Goal: Information Seeking & Learning: Learn about a topic

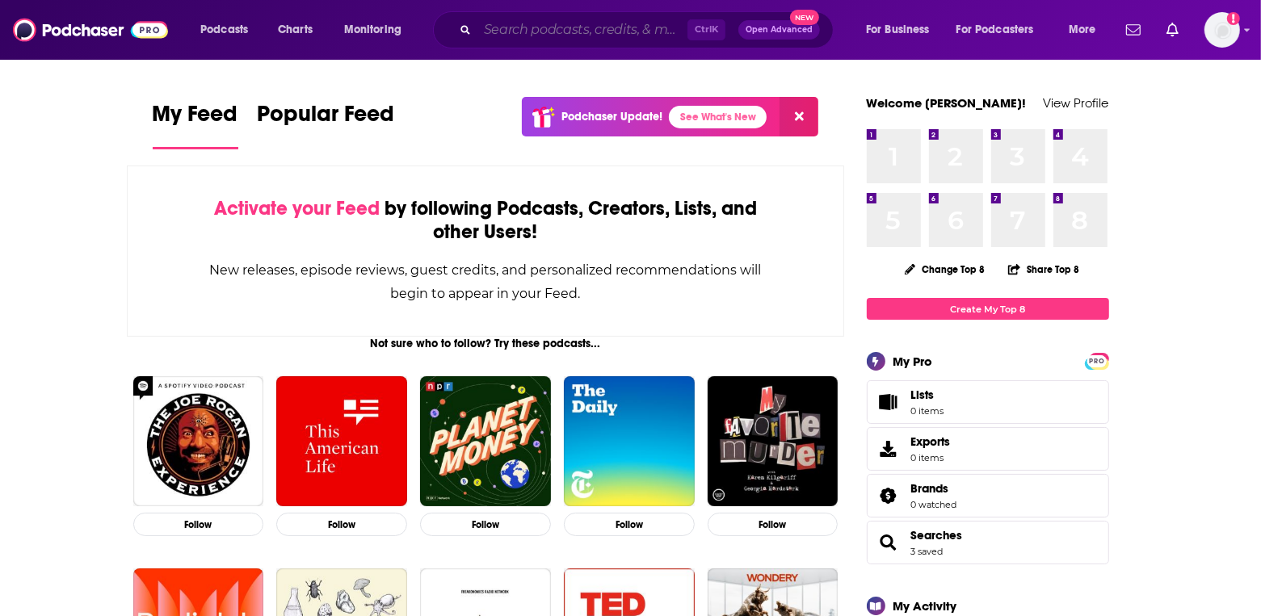
click at [634, 38] on input "Search podcasts, credits, & more..." at bounding box center [582, 30] width 210 height 26
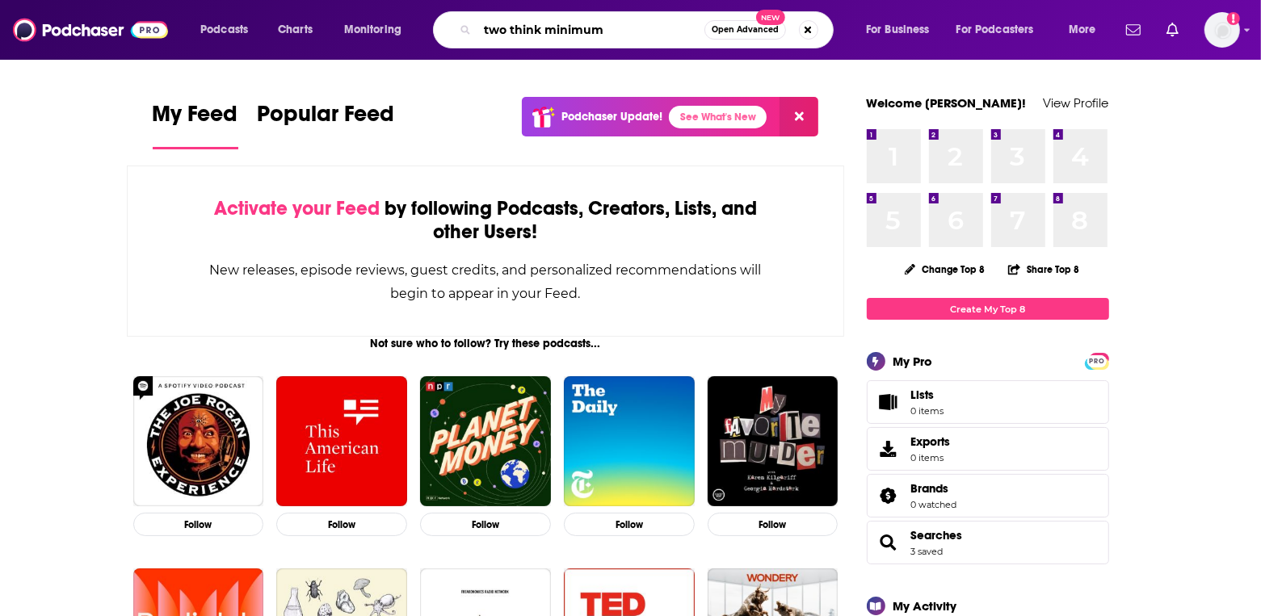
type input "two think minimum"
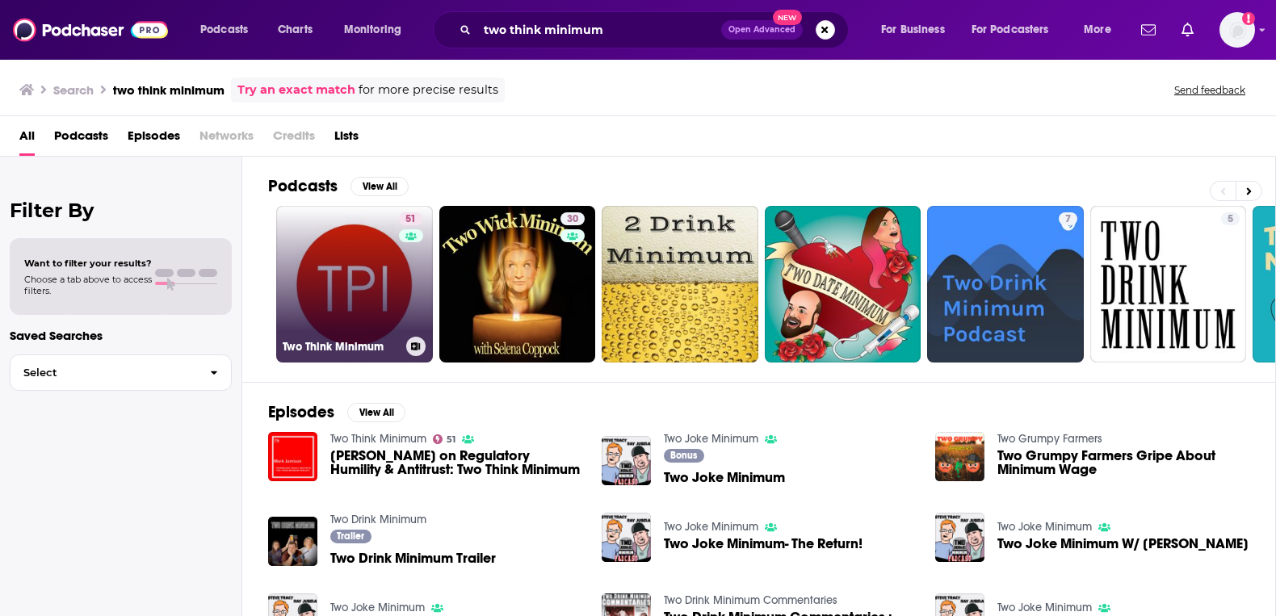
click at [343, 321] on link "51 Two Think Minimum" at bounding box center [354, 284] width 157 height 157
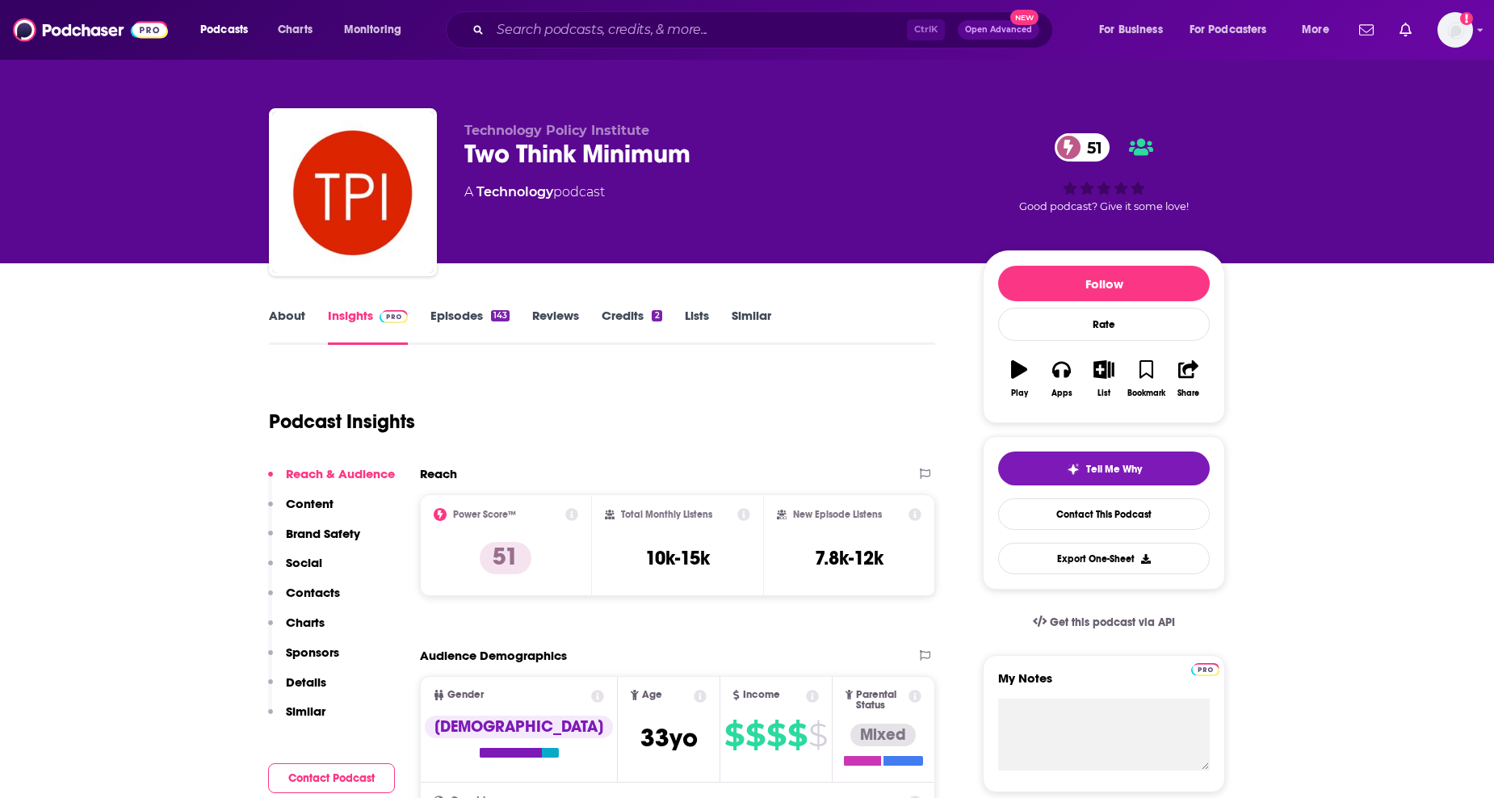
click at [275, 313] on link "About" at bounding box center [287, 326] width 36 height 37
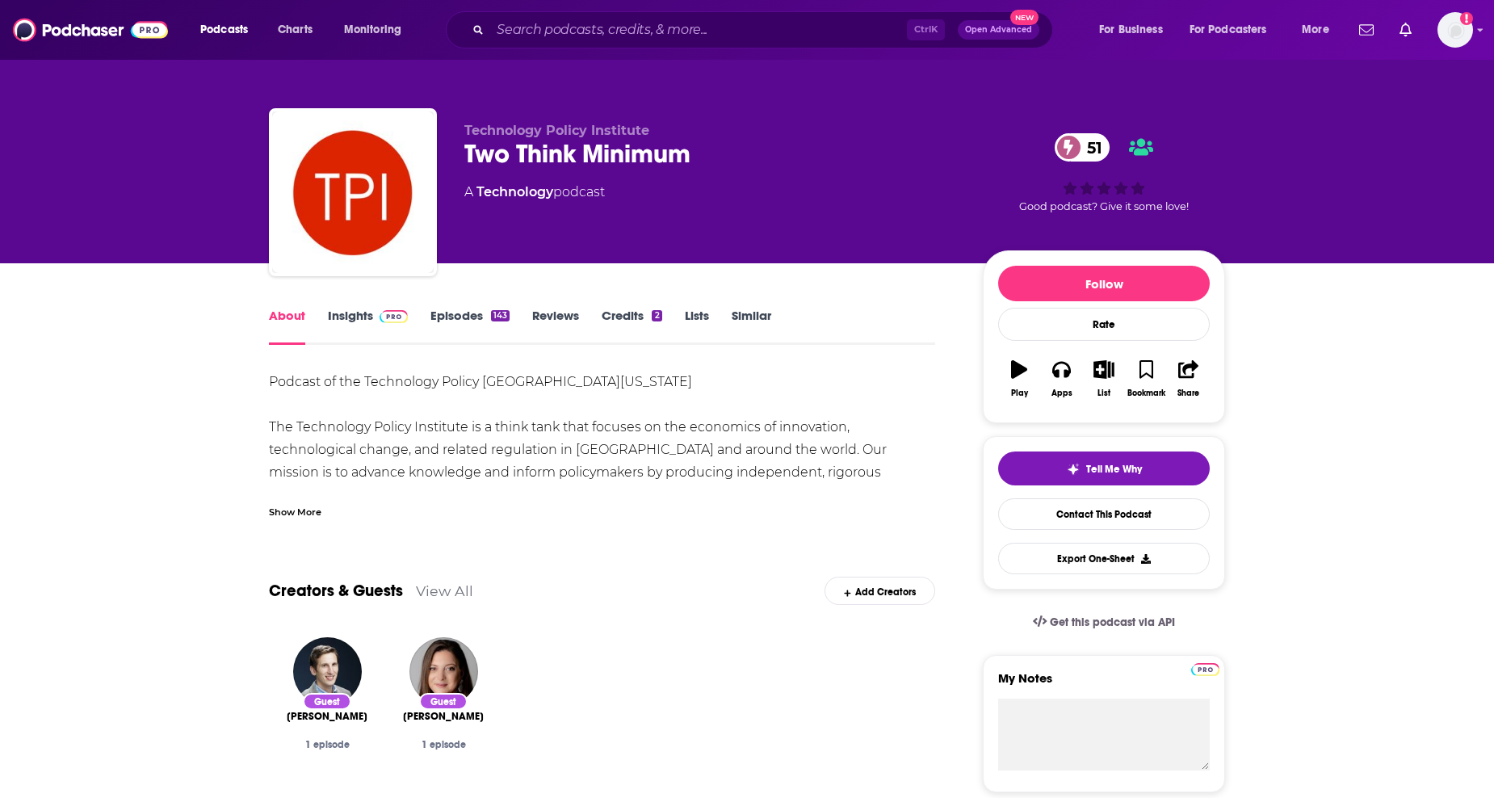
click at [375, 313] on span at bounding box center [390, 315] width 35 height 15
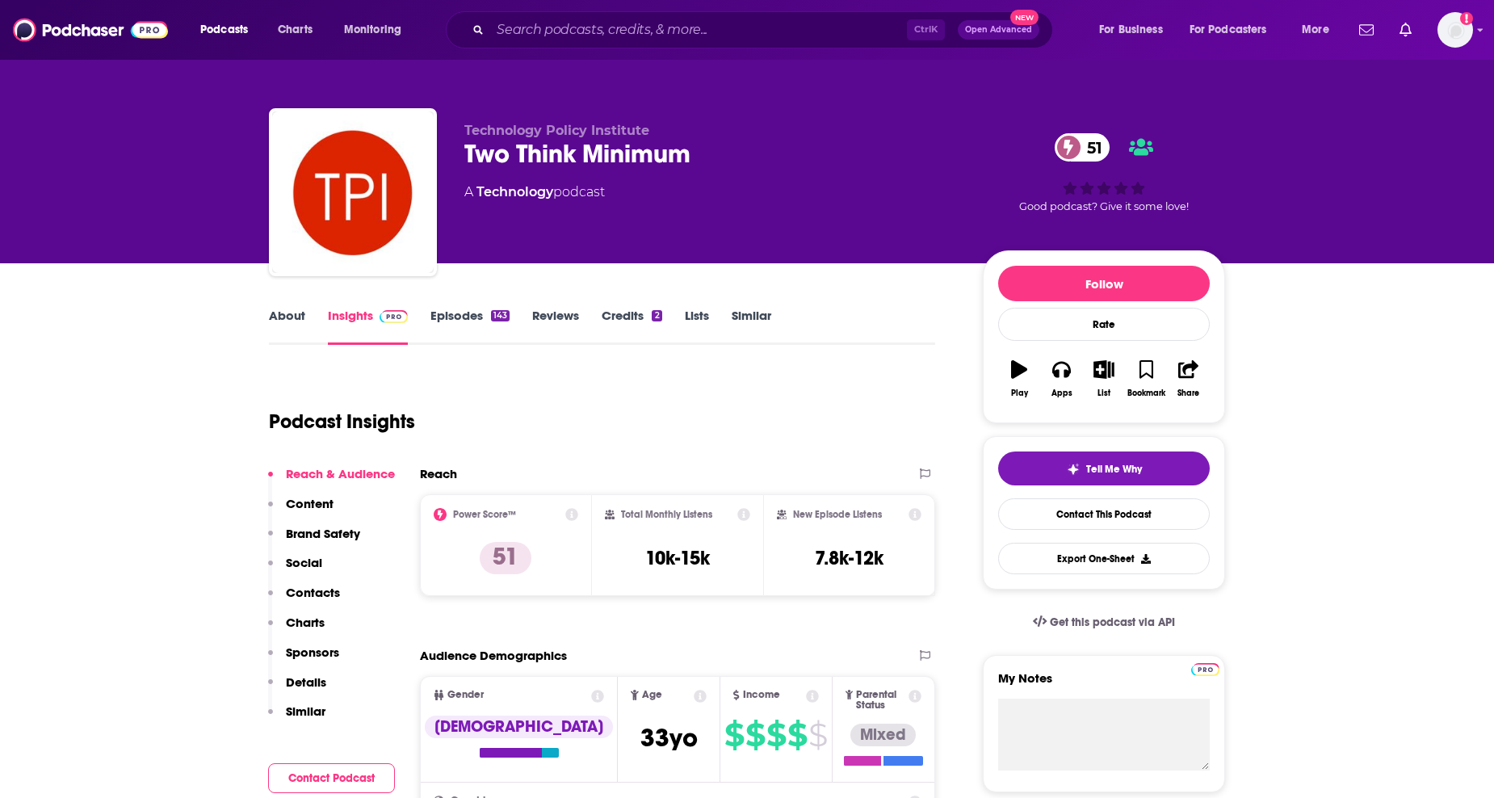
scroll to position [101, 0]
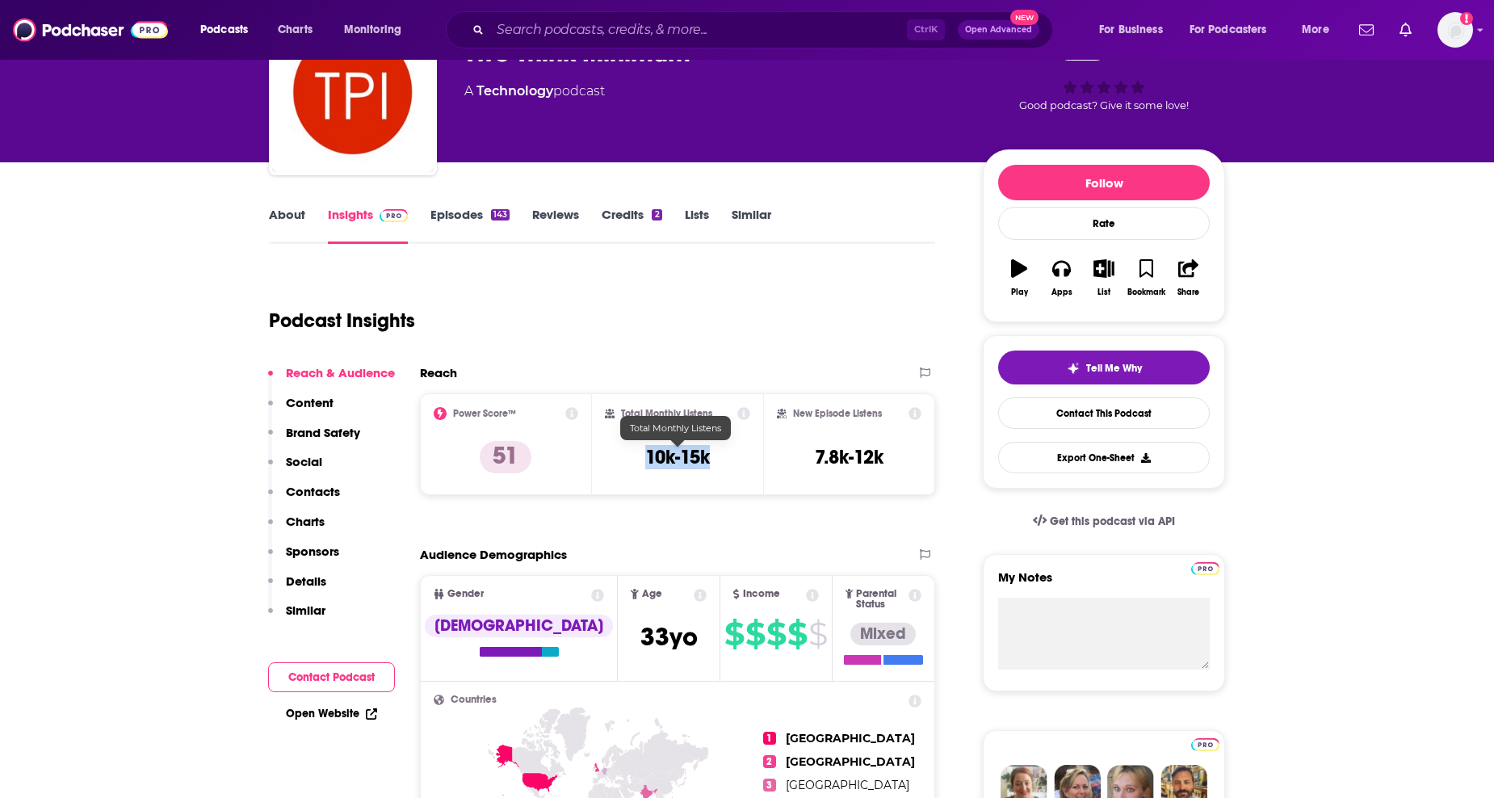
drag, startPoint x: 705, startPoint y: 470, endPoint x: 646, endPoint y: 463, distance: 59.4
click at [646, 463] on div "Total Monthly Listens 10k-15k" at bounding box center [678, 444] width 146 height 74
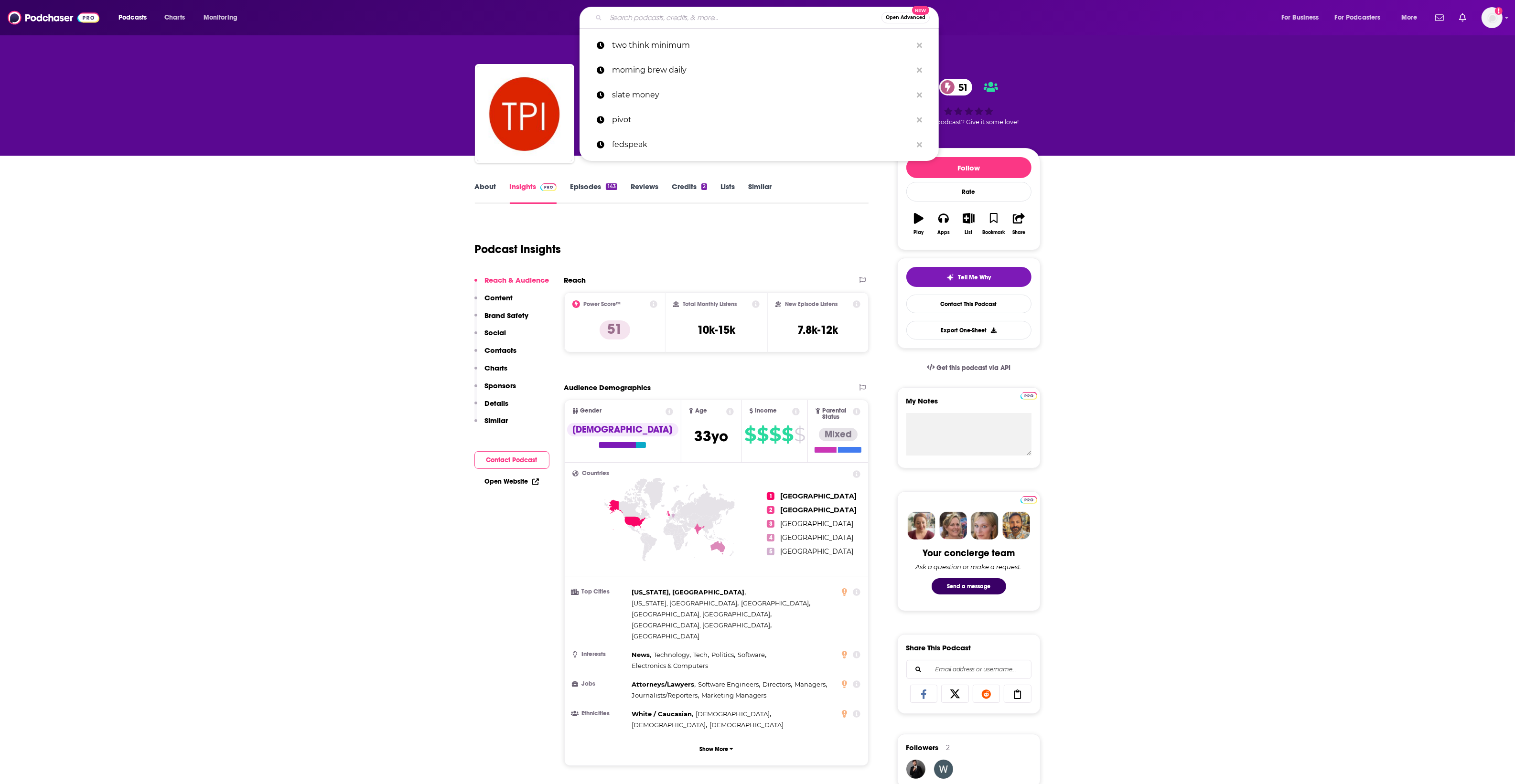
click at [690, 15] on input "Search podcasts, credits, & more..." at bounding box center [744, 18] width 276 height 15
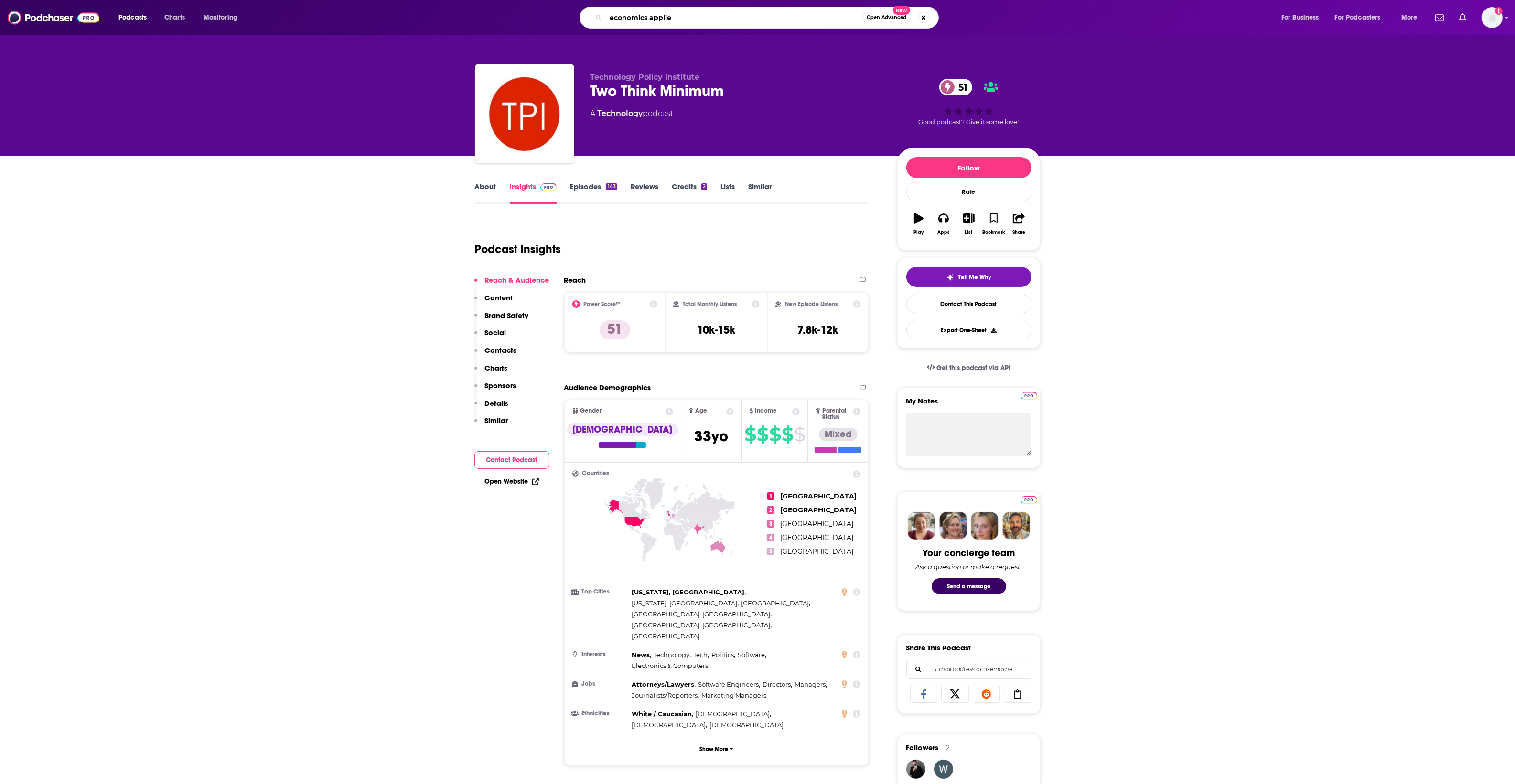
type input "economics applied"
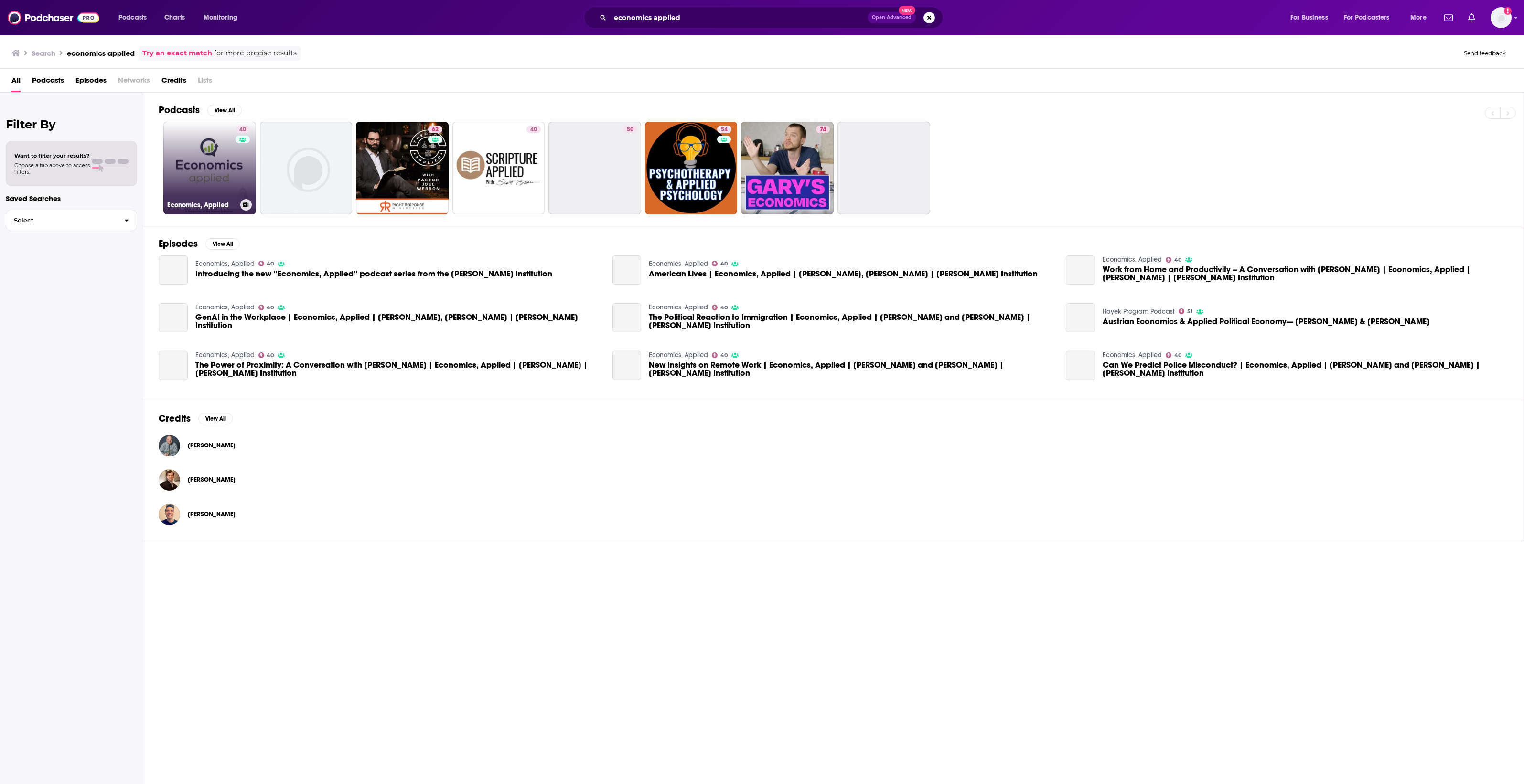
click at [225, 177] on link "40 Economics, Applied" at bounding box center [209, 168] width 93 height 93
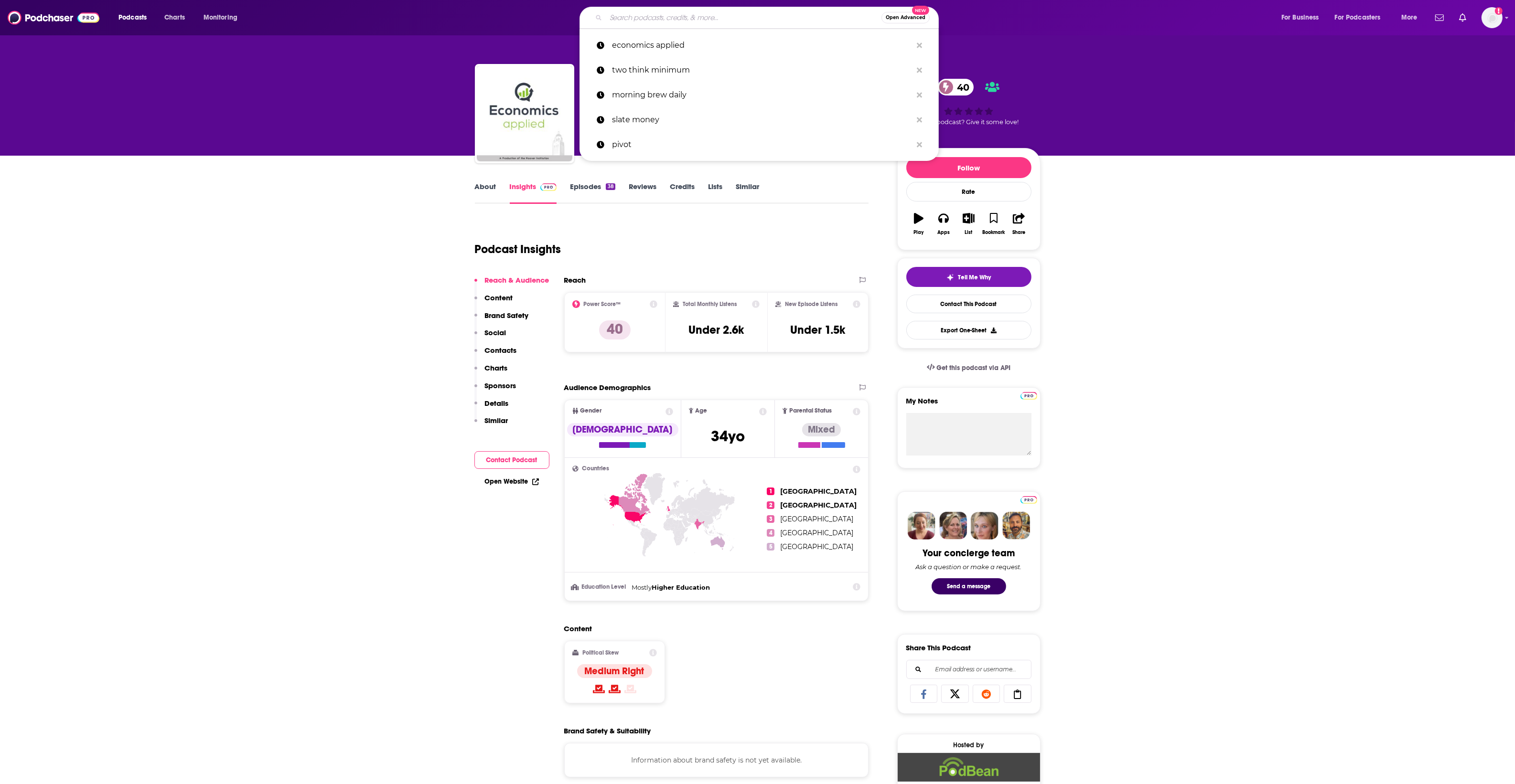
click at [622, 11] on input "Search podcasts, credits, & more..." at bounding box center [744, 18] width 276 height 15
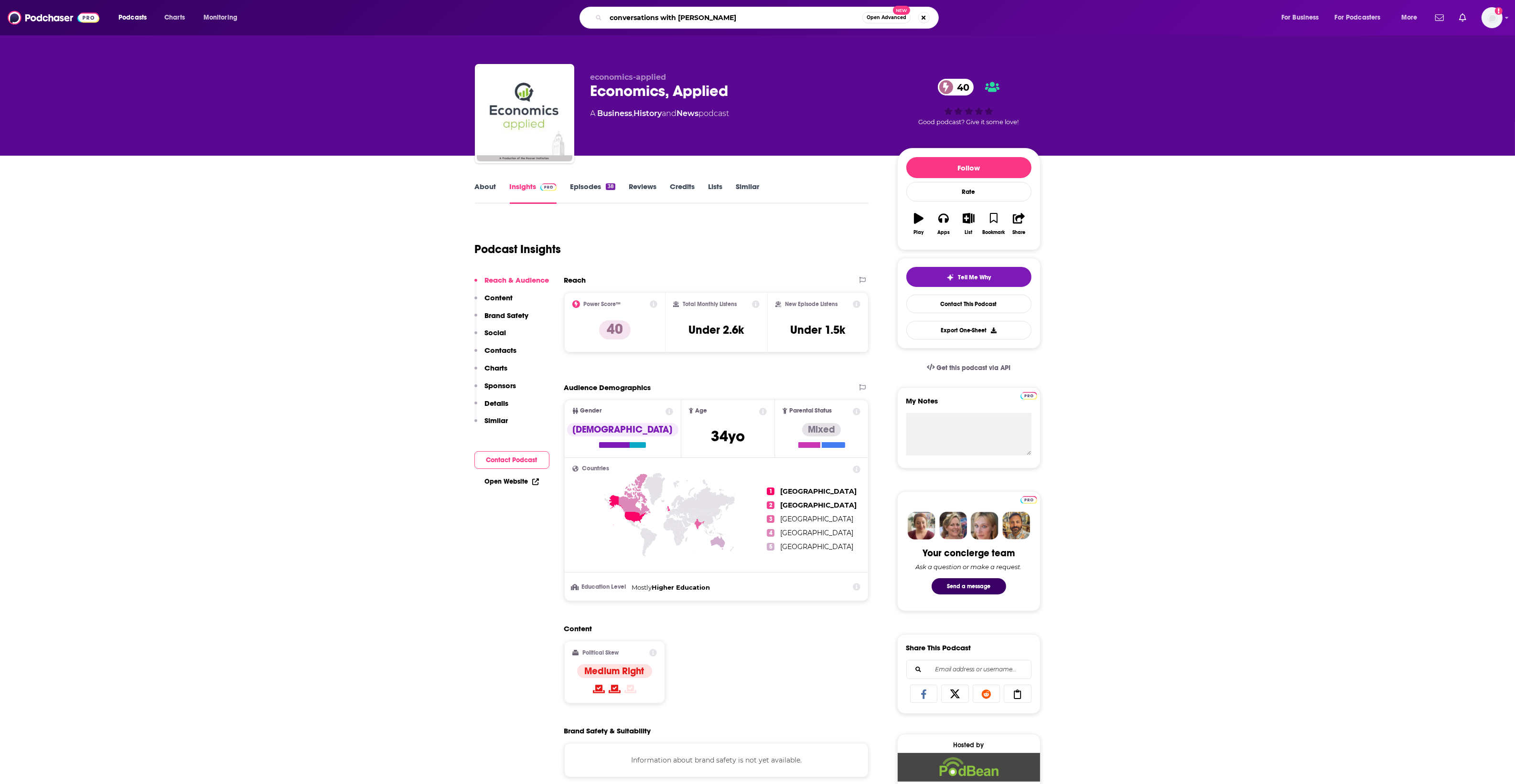
type input "conversations with tyle"
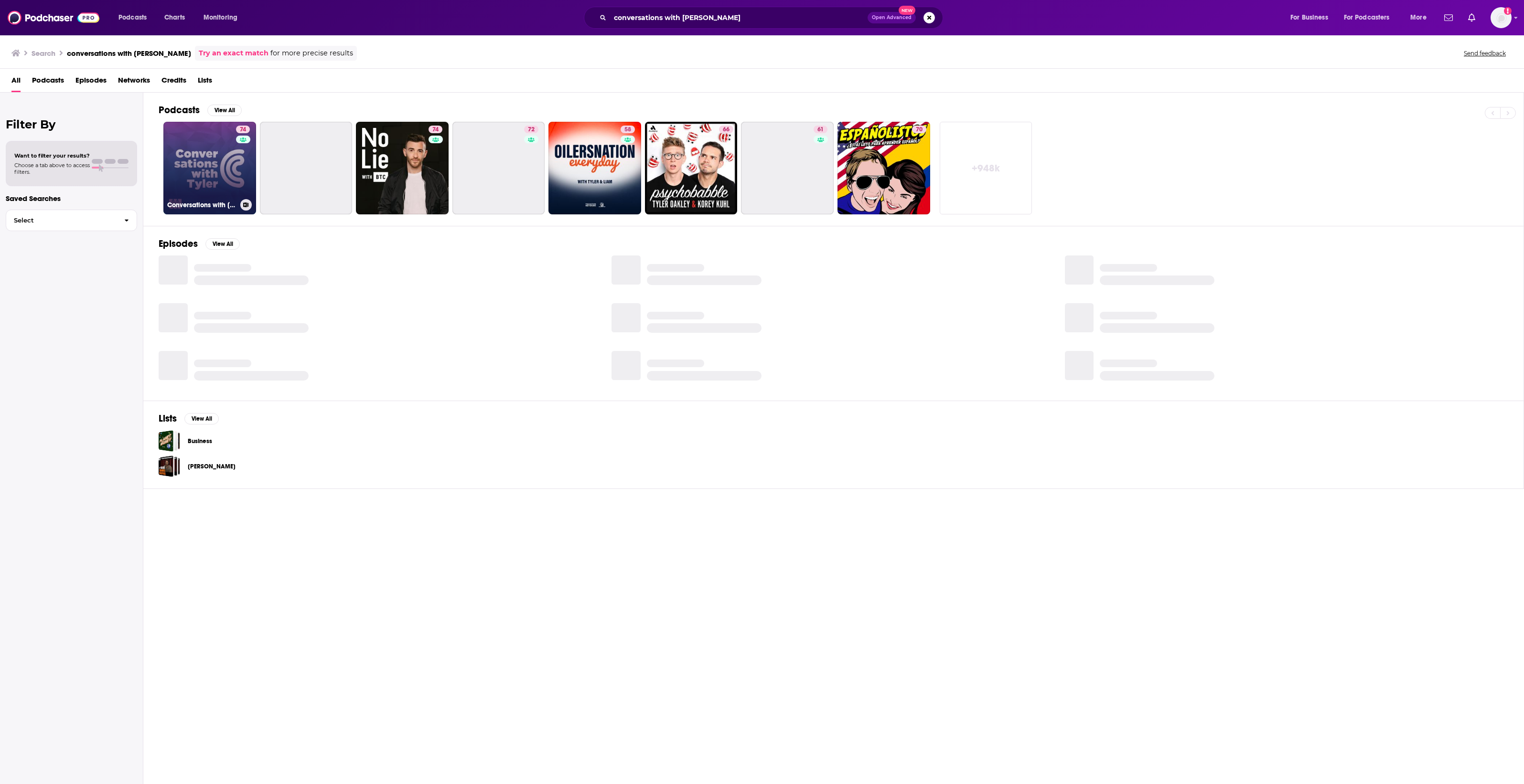
click at [211, 175] on link "74 Conversations with Tyler" at bounding box center [209, 168] width 93 height 93
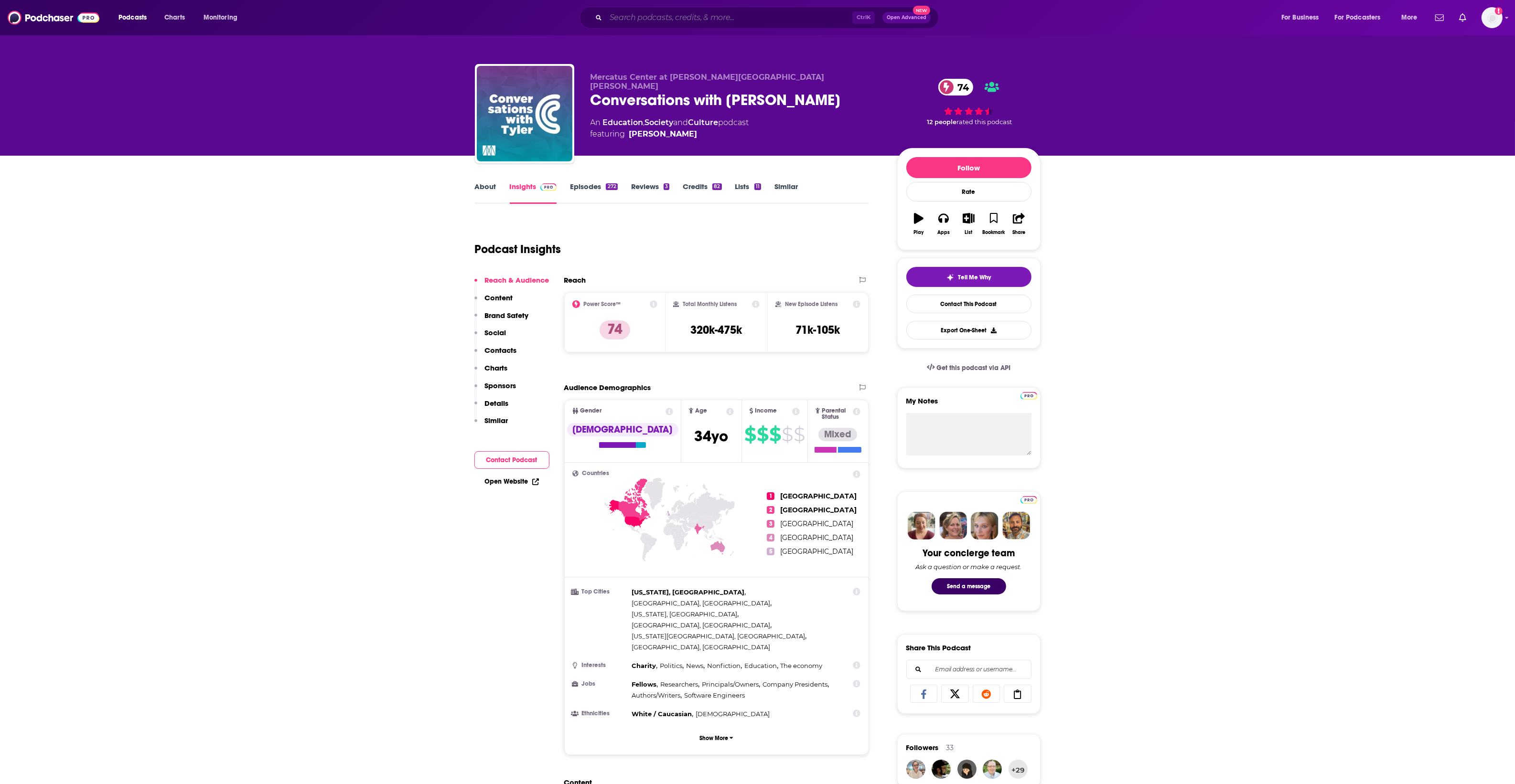
click at [671, 22] on input "Search podcasts, credits, & more..." at bounding box center [729, 18] width 247 height 15
type input "you might be right"
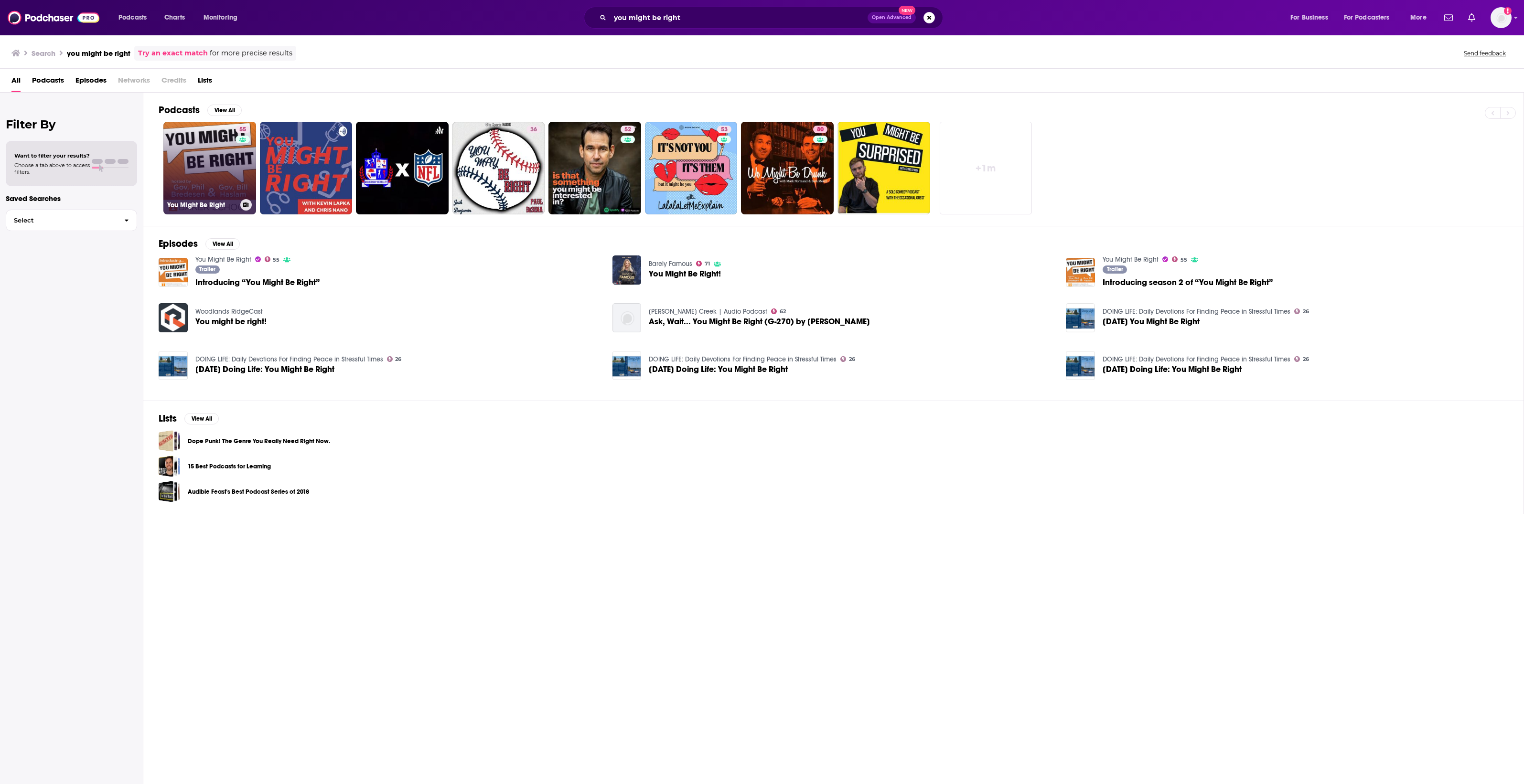
click at [197, 173] on link "55 You Might Be Right" at bounding box center [209, 168] width 93 height 93
